Goal: Task Accomplishment & Management: Complete application form

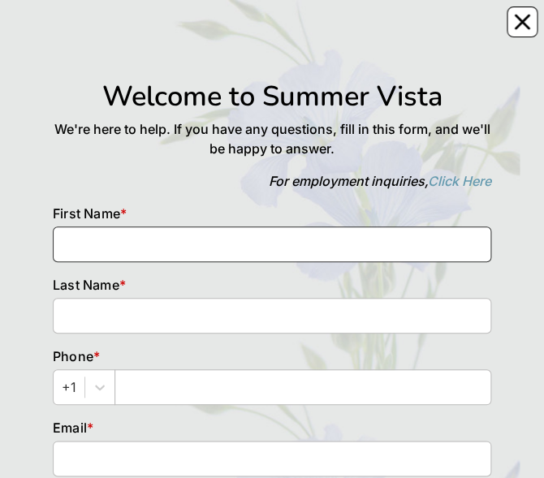
click at [201, 251] on input at bounding box center [272, 245] width 439 height 36
type input "[PERSON_NAME]"
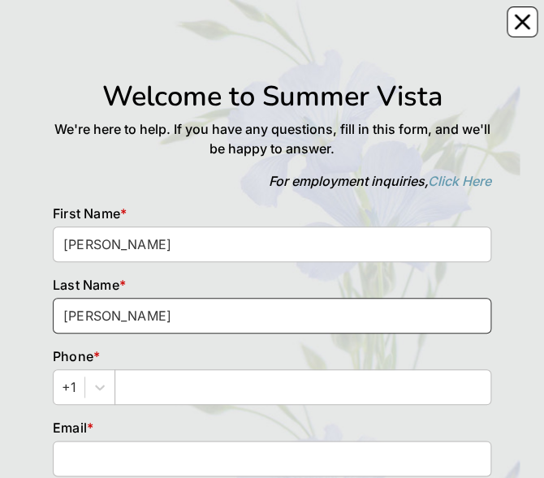
type input "[PERSON_NAME]"
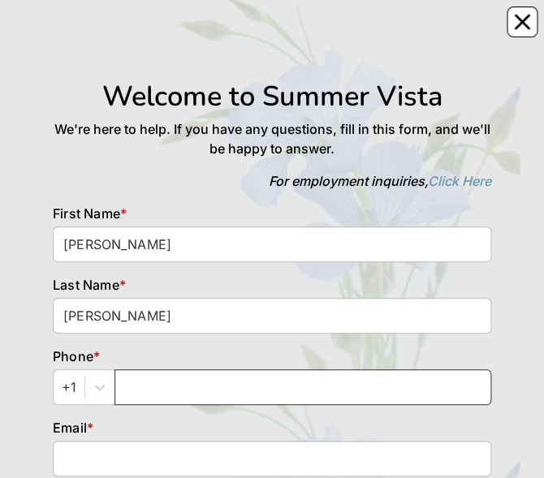
click at [177, 384] on input "text" at bounding box center [303, 388] width 377 height 36
type input "9705765709"
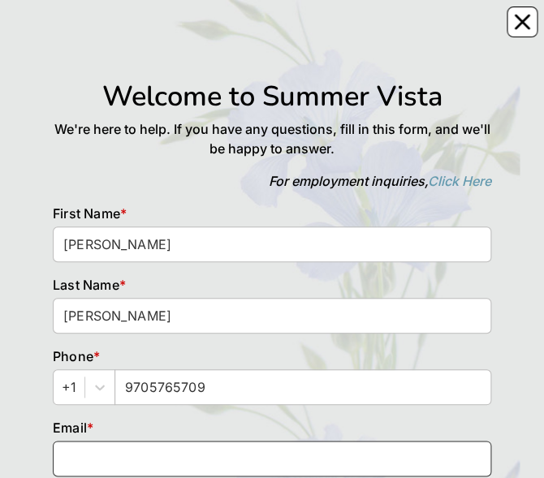
click at [136, 465] on input at bounding box center [272, 459] width 439 height 36
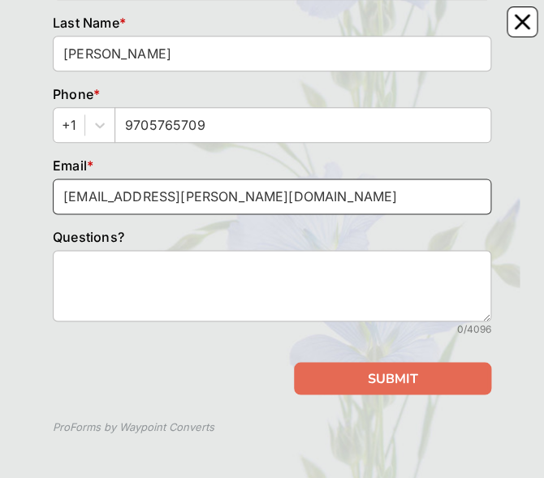
scroll to position [265, 0]
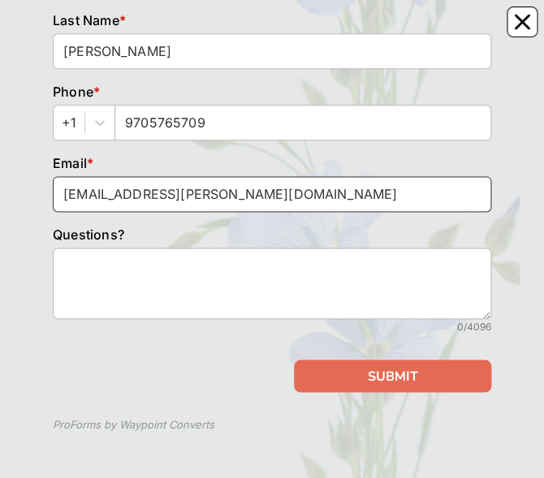
type input "[EMAIL_ADDRESS][PERSON_NAME][DOMAIN_NAME]"
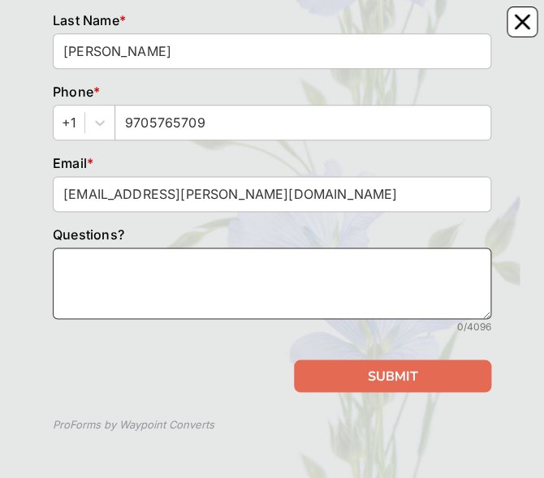
click at [190, 271] on textarea at bounding box center [272, 283] width 439 height 71
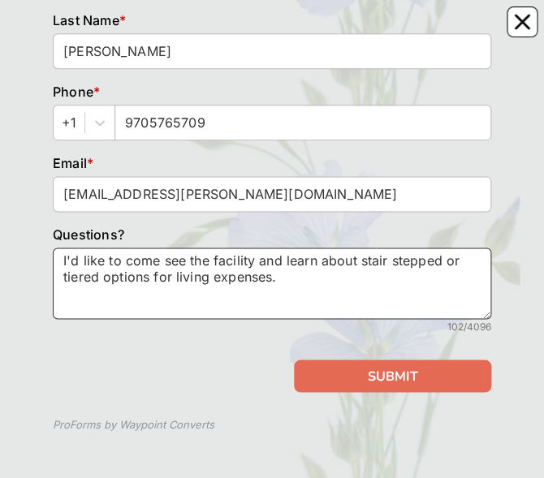
click at [66, 261] on textarea "I'd like to come see the facility and learn about stair stepped or tiered optio…" at bounding box center [272, 283] width 439 height 71
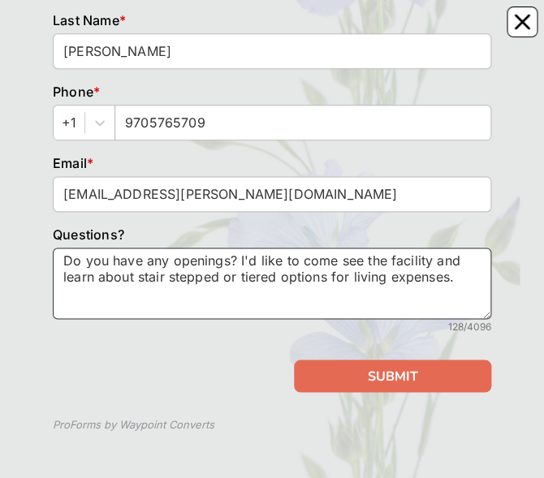
click at [464, 279] on textarea "Do you have any openings? I'd like to come see the facility and learn about sta…" at bounding box center [272, 283] width 439 height 71
drag, startPoint x: 460, startPoint y: 279, endPoint x: 391, endPoint y: 281, distance: 69.1
click at [391, 281] on textarea "Do you have any openings? I'd like to come see the facility and learn about sta…" at bounding box center [272, 283] width 439 height 71
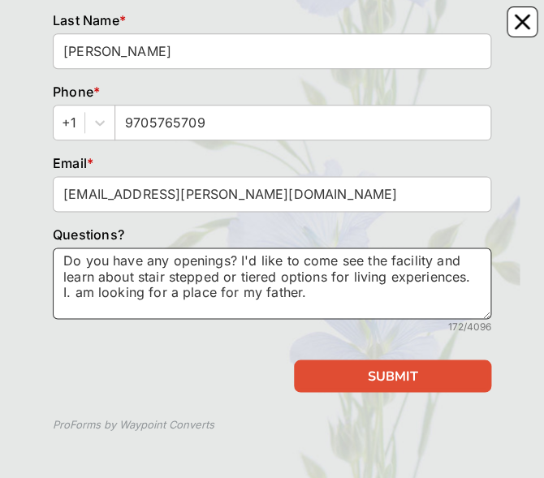
type textarea "Do you have any openings? I'd like to come see the facility and learn about sta…"
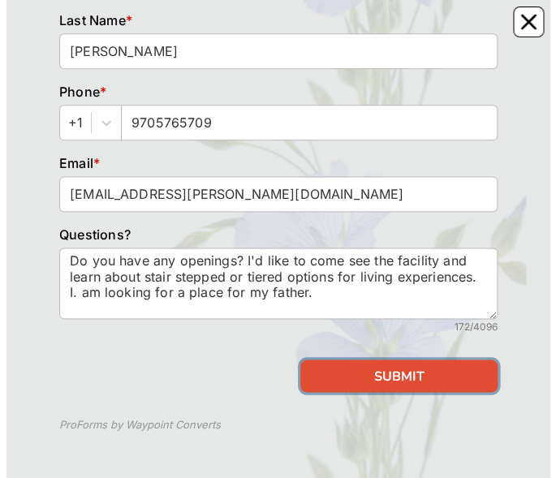
scroll to position [264, 0]
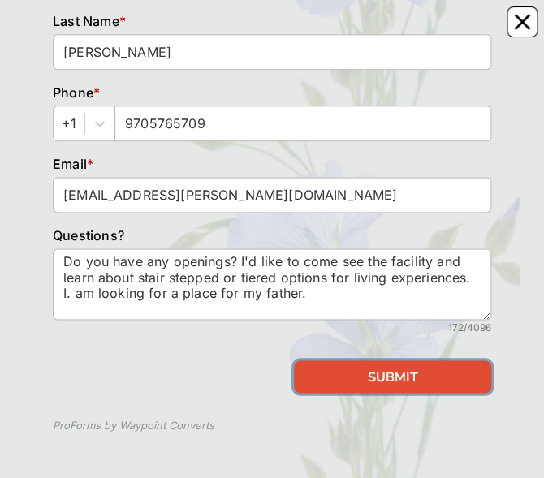
click at [399, 372] on button "SUBMIT" at bounding box center [392, 377] width 197 height 32
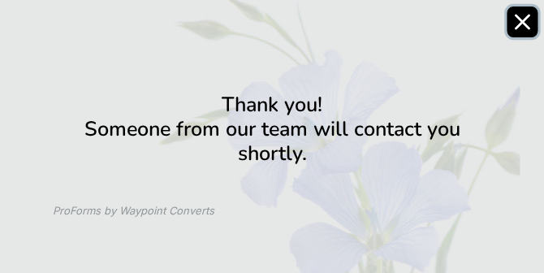
click at [522, 24] on icon "Close" at bounding box center [522, 21] width 13 height 13
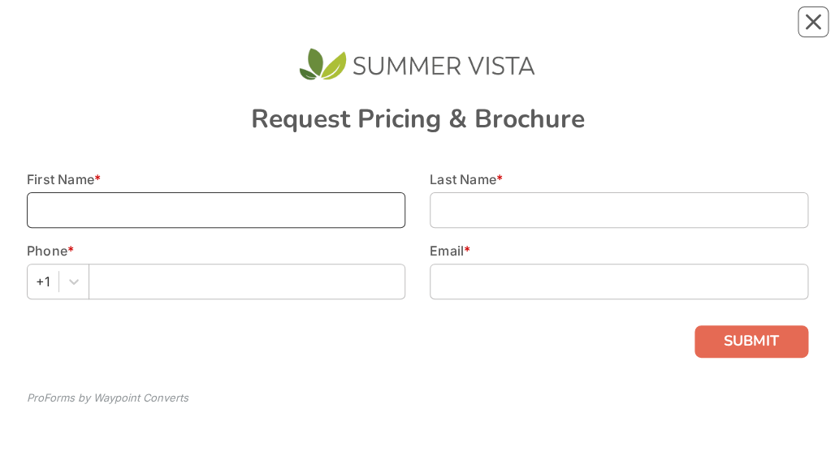
click at [270, 205] on input at bounding box center [216, 210] width 378 height 36
type input "[PERSON_NAME]"
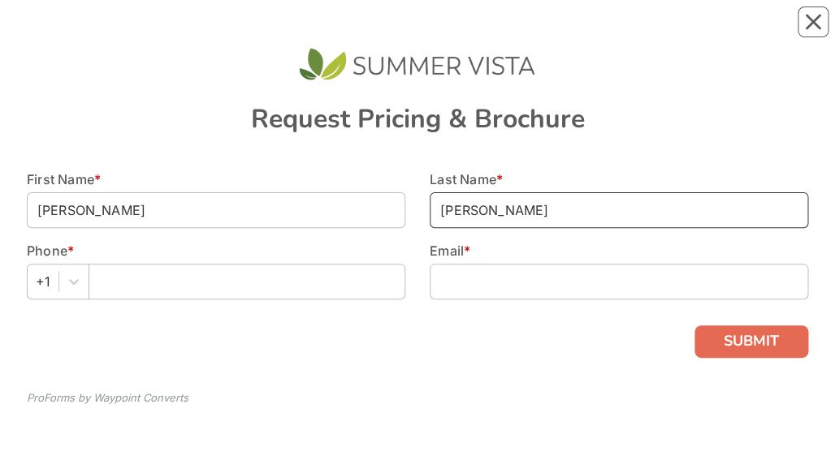
type input "[PERSON_NAME]"
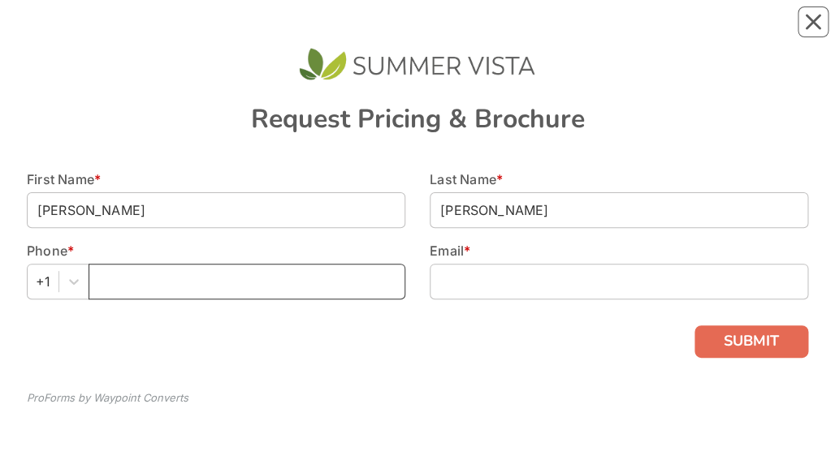
click at [182, 275] on input "text" at bounding box center [247, 282] width 317 height 36
type input "9705765709"
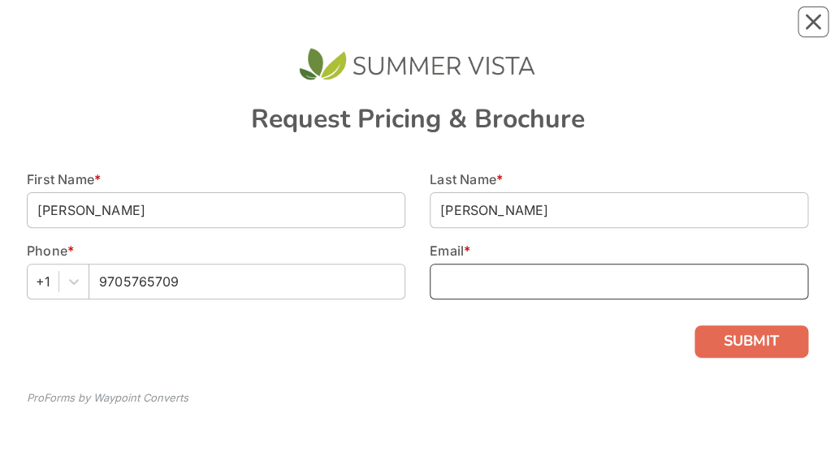
click at [525, 287] on input at bounding box center [619, 282] width 378 height 36
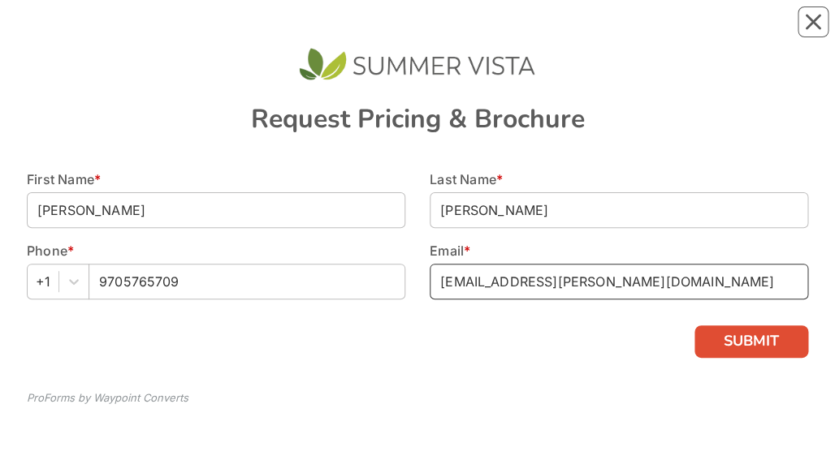
type input "[EMAIL_ADDRESS][PERSON_NAME][DOMAIN_NAME]"
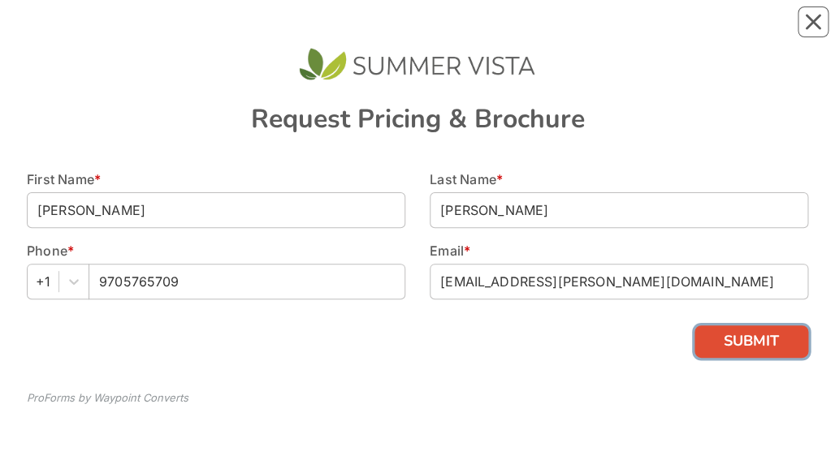
click at [759, 339] on button "SUBMIT" at bounding box center [751, 342] width 114 height 32
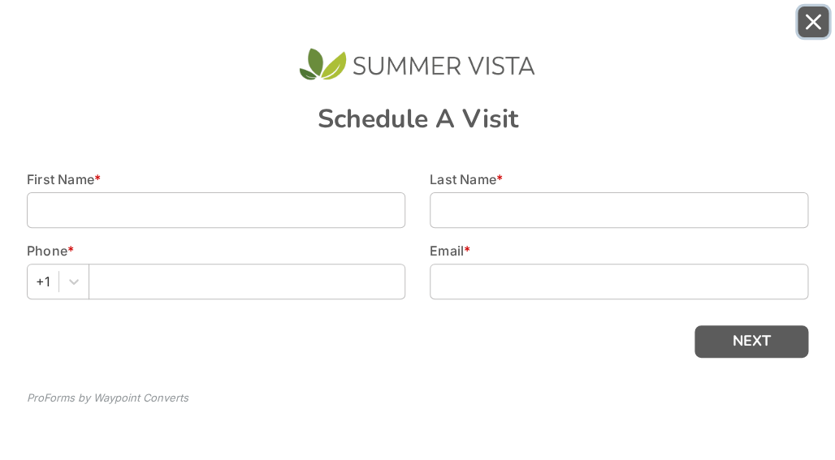
click at [808, 24] on icon "Close" at bounding box center [813, 22] width 16 height 16
